Goal: Information Seeking & Learning: Learn about a topic

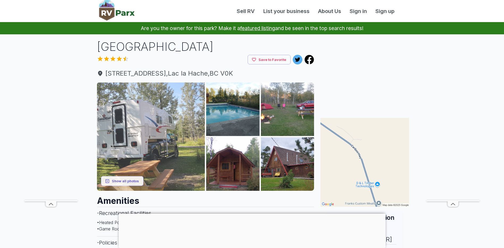
click at [162, 128] on img at bounding box center [151, 136] width 108 height 108
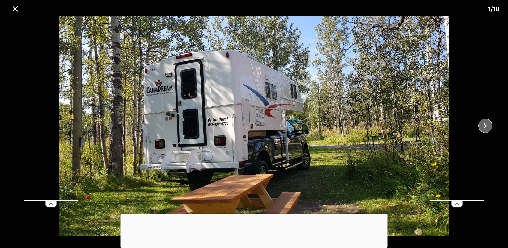
click at [486, 125] on icon "close" at bounding box center [485, 125] width 9 height 9
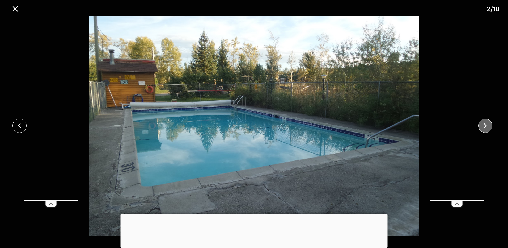
click at [487, 125] on icon "close" at bounding box center [485, 125] width 9 height 9
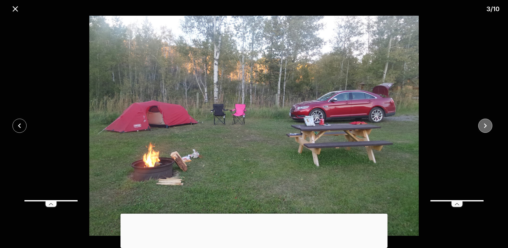
click at [487, 125] on icon "close" at bounding box center [485, 125] width 9 height 9
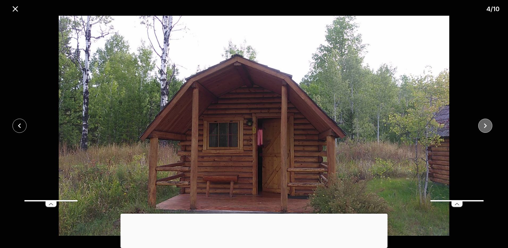
click at [485, 125] on icon "close" at bounding box center [485, 125] width 9 height 9
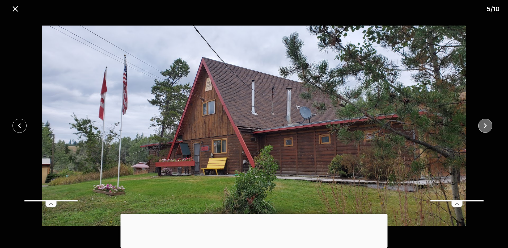
click at [485, 125] on icon "close" at bounding box center [485, 125] width 9 height 9
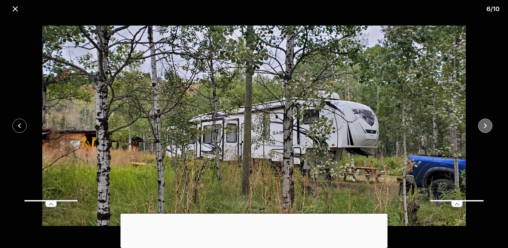
click at [487, 125] on icon "close" at bounding box center [485, 125] width 9 height 9
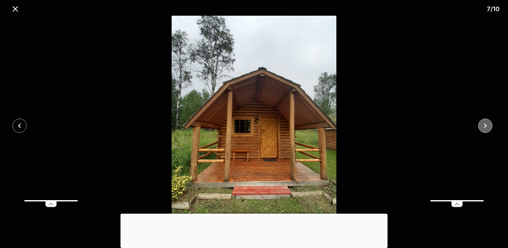
click at [487, 125] on icon "close" at bounding box center [485, 125] width 9 height 9
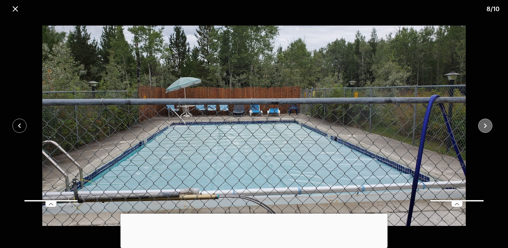
click at [487, 125] on icon "close" at bounding box center [485, 125] width 9 height 9
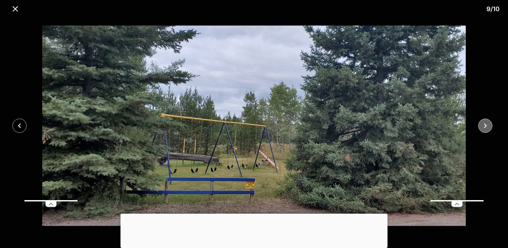
click at [487, 125] on icon "close" at bounding box center [485, 125] width 9 height 9
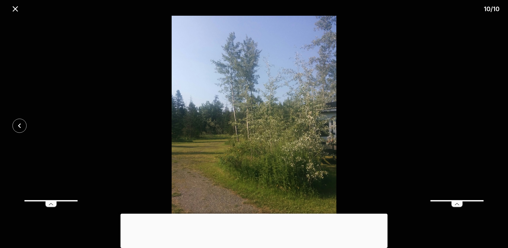
click at [487, 125] on div at bounding box center [254, 126] width 508 height 220
click at [15, 8] on icon "close" at bounding box center [15, 8] width 9 height 9
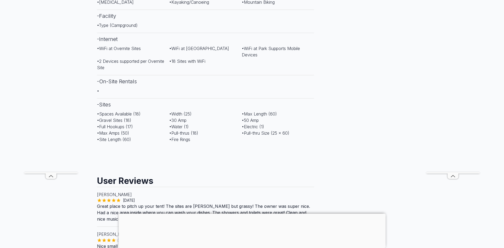
scroll to position [319, 0]
